Goal: Task Accomplishment & Management: Manage account settings

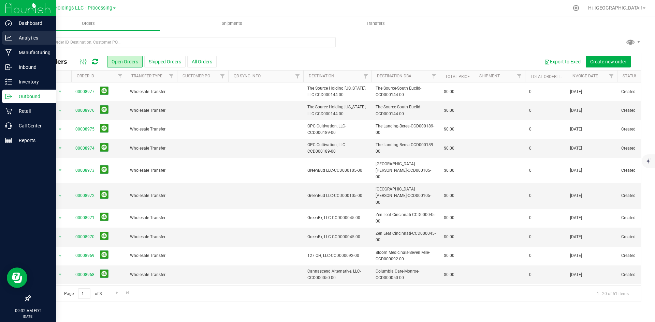
click at [28, 36] on p "Analytics" at bounding box center [32, 38] width 41 height 8
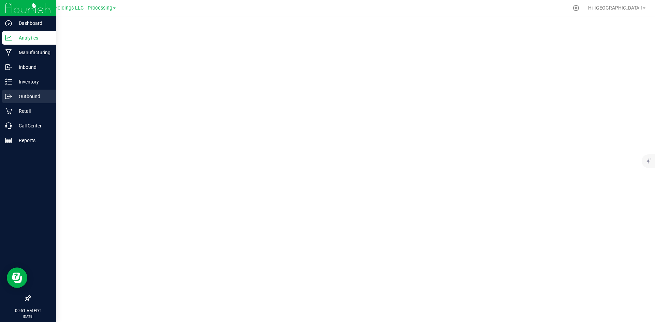
click at [13, 96] on p "Outbound" at bounding box center [32, 96] width 41 height 8
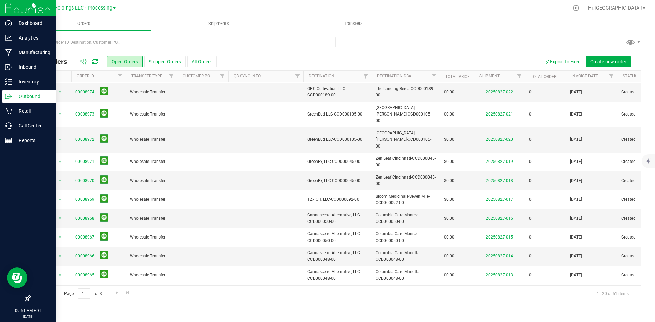
scroll to position [180, 0]
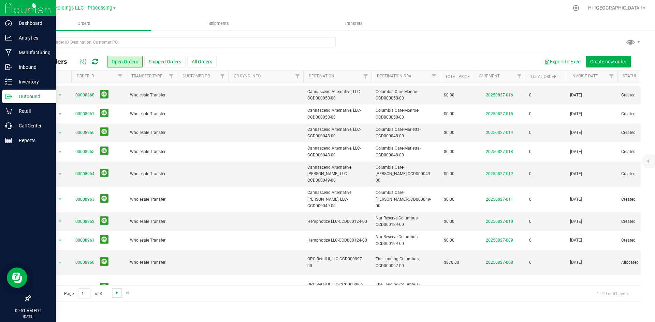
click at [116, 295] on span "Go to the next page" at bounding box center [116, 292] width 5 height 5
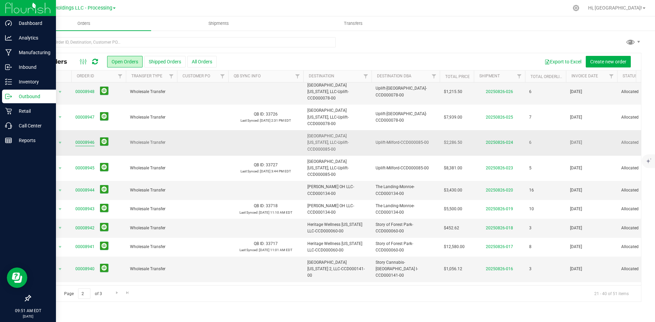
click at [86, 139] on link "00008946" at bounding box center [84, 142] width 19 height 6
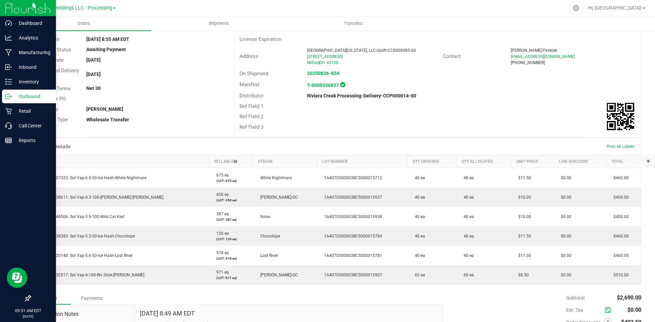
scroll to position [142, 0]
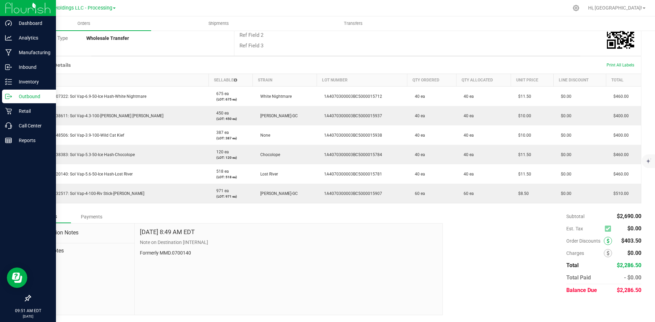
click at [605, 242] on span at bounding box center [608, 241] width 8 height 8
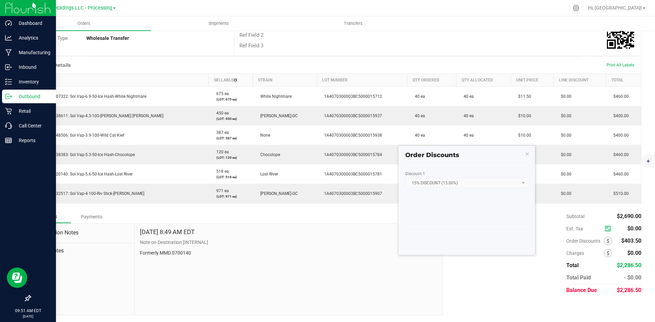
click at [477, 264] on div "Subtotal $2,690.00 Est. Tax $0.00" at bounding box center [540, 253] width 204 height 86
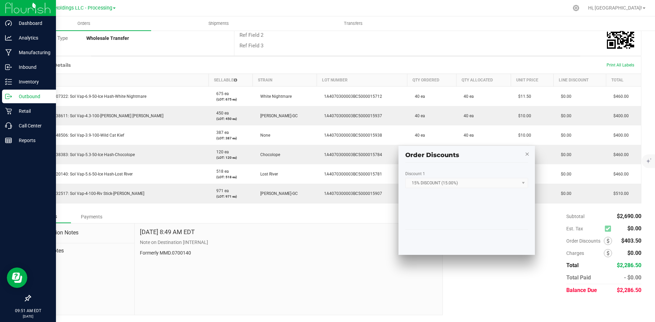
click at [528, 156] on icon "button" at bounding box center [527, 154] width 5 height 8
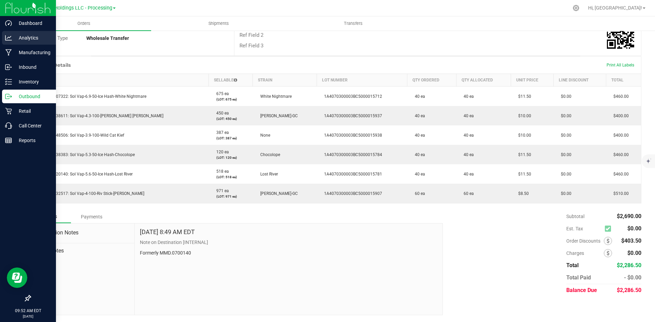
click at [31, 39] on p "Analytics" at bounding box center [32, 38] width 41 height 8
